Goal: Download file/media

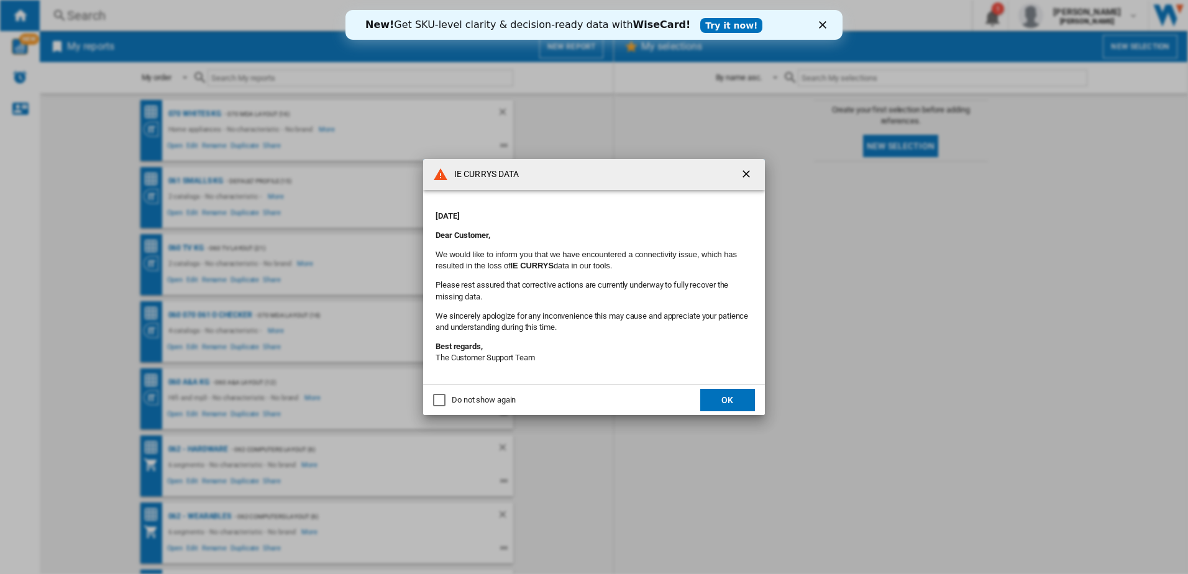
click at [730, 399] on button "OK" at bounding box center [727, 400] width 55 height 22
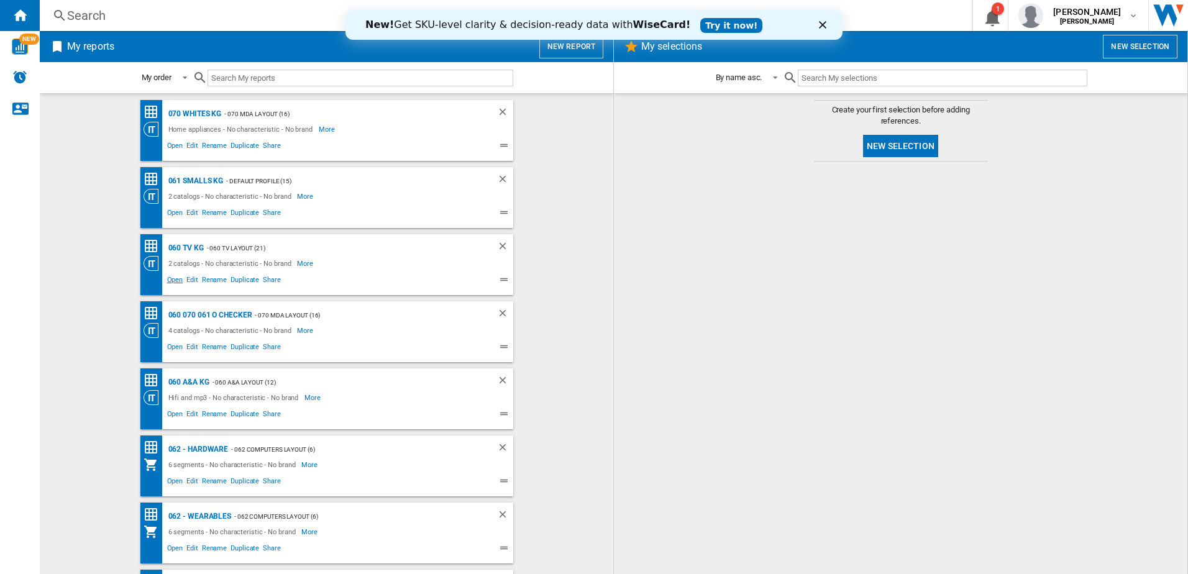
click at [170, 279] on span "Open" at bounding box center [175, 281] width 20 height 15
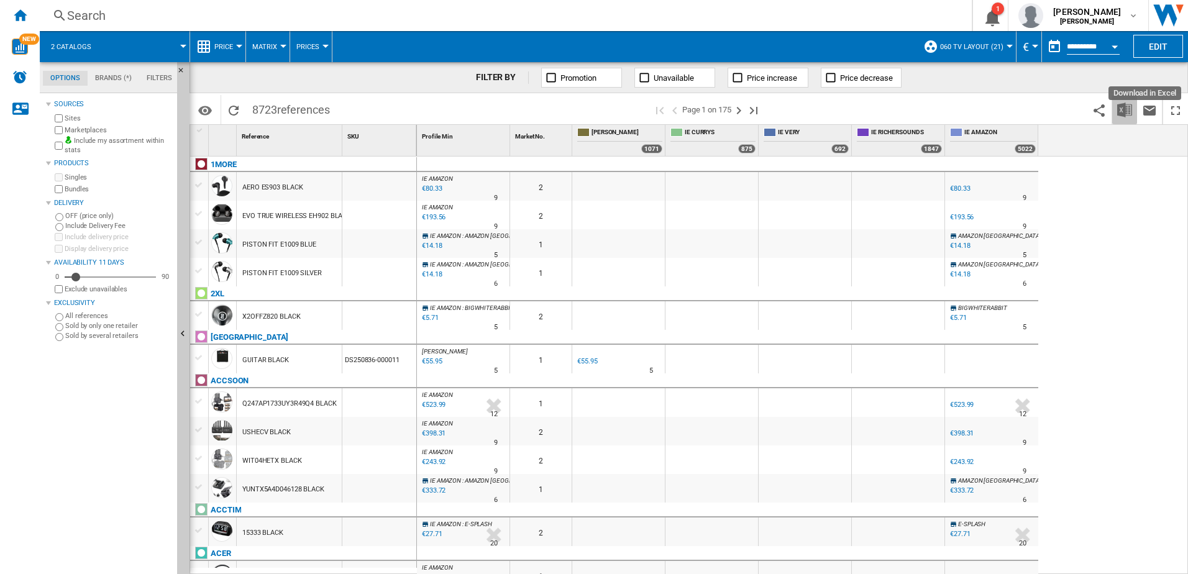
click at [1122, 109] on img "Download in Excel" at bounding box center [1124, 110] width 15 height 15
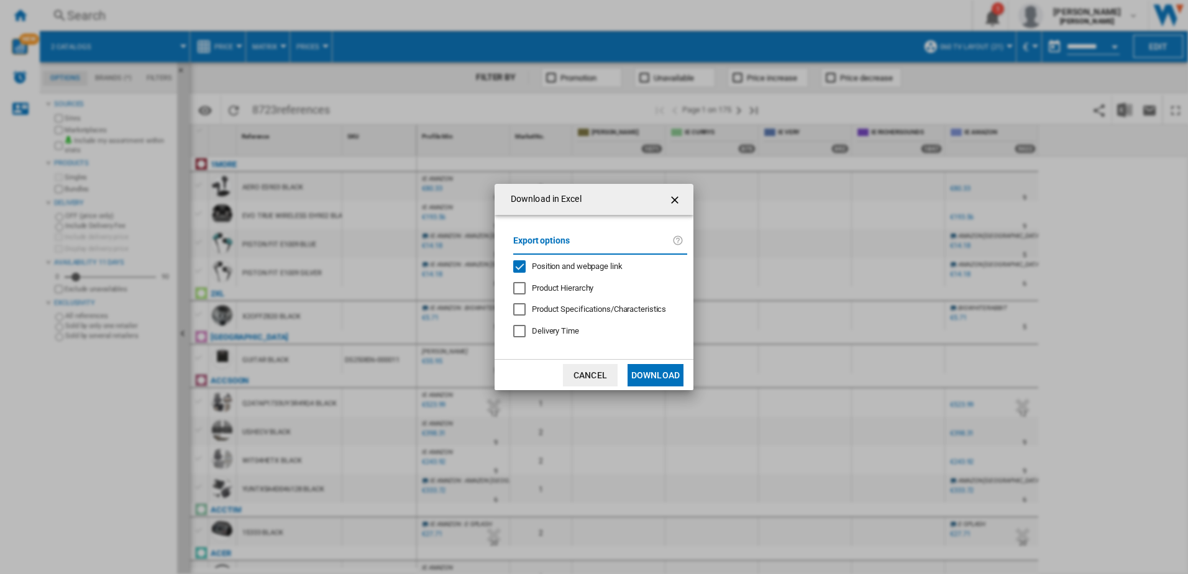
click at [660, 380] on button "Download" at bounding box center [656, 375] width 56 height 22
